Goal: Register for event/course

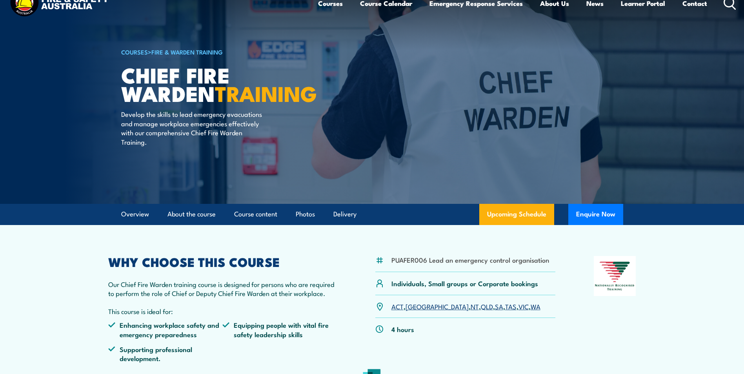
scroll to position [39, 0]
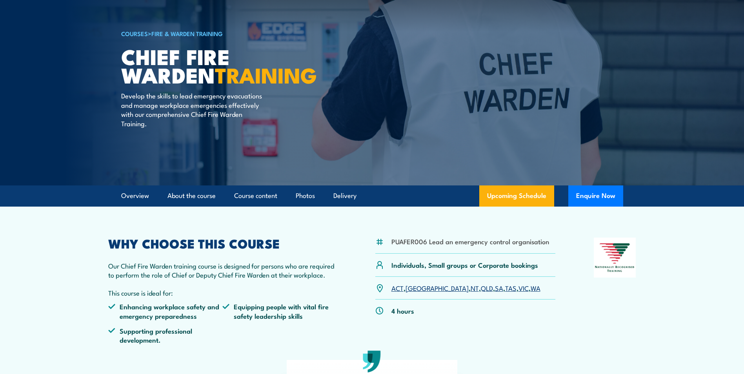
click at [505, 289] on link "TAS" at bounding box center [510, 287] width 11 height 9
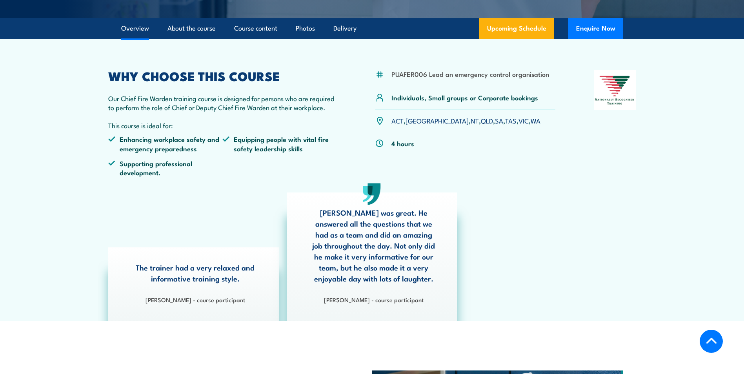
scroll to position [183, 0]
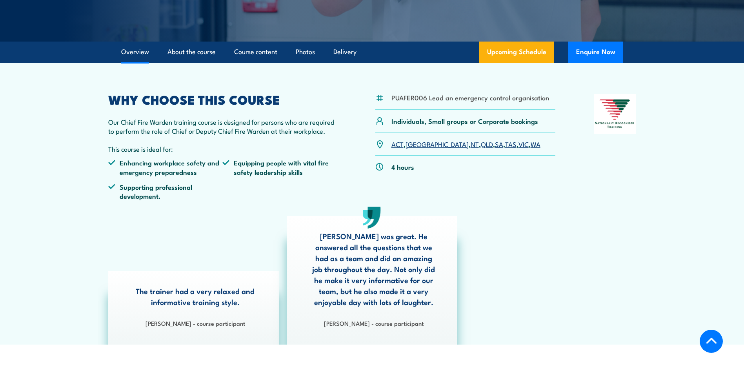
click at [505, 140] on link "TAS" at bounding box center [510, 143] width 11 height 9
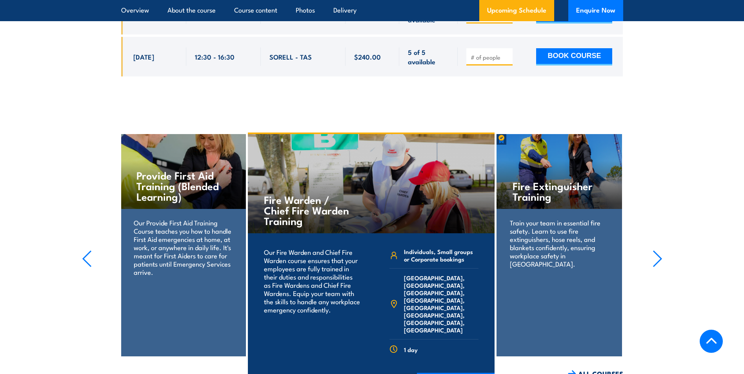
scroll to position [1634, 0]
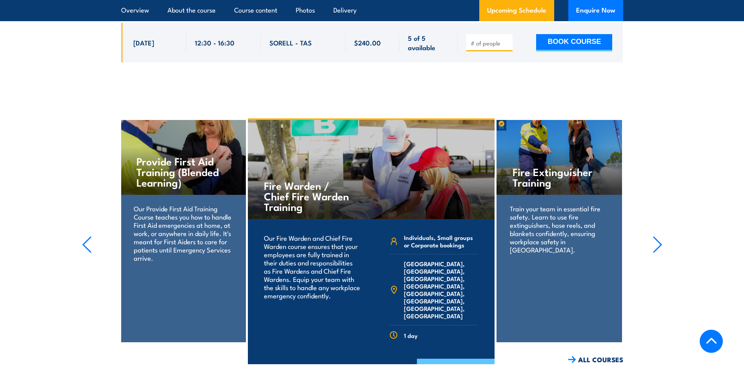
click at [449, 359] on link "COURSE DETAILS" at bounding box center [456, 369] width 78 height 20
